Goal: Transaction & Acquisition: Purchase product/service

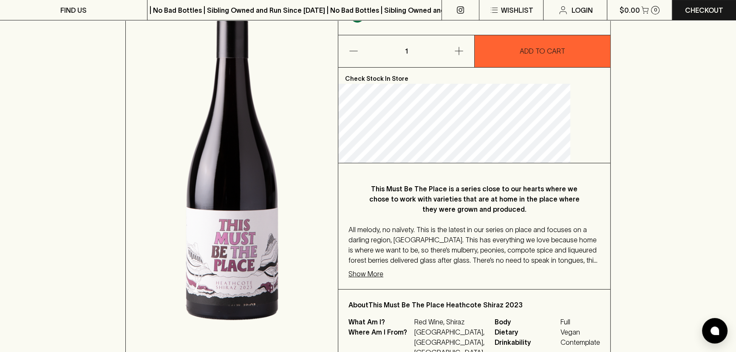
scroll to position [154, 0]
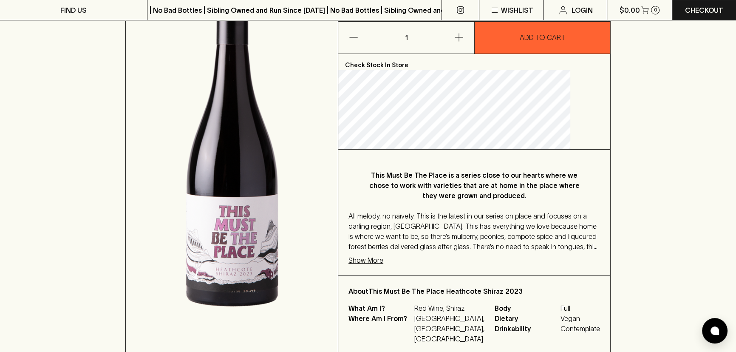
click at [383, 259] on p "Show More" at bounding box center [365, 260] width 35 height 10
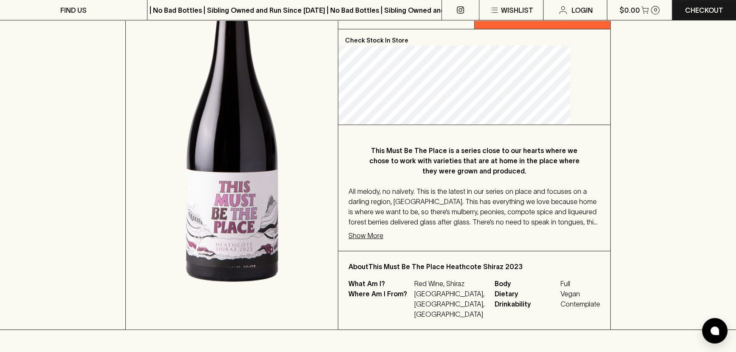
scroll to position [193, 0]
